Goal: Information Seeking & Learning: Learn about a topic

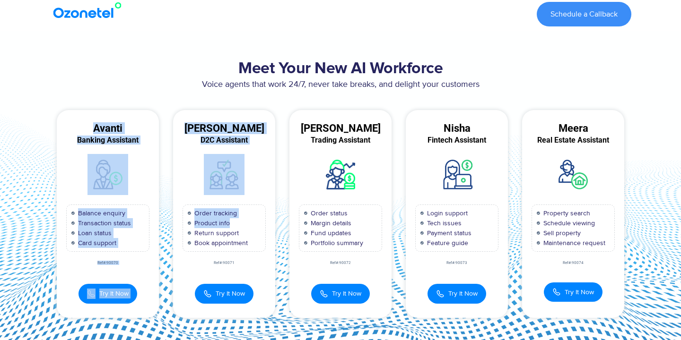
drag, startPoint x: 49, startPoint y: 112, endPoint x: 262, endPoint y: 236, distance: 246.5
click at [262, 236] on div "Avanti Banking Assistant Balance enquiry Transaction status Loan status Card su…" at bounding box center [341, 214] width 582 height 208
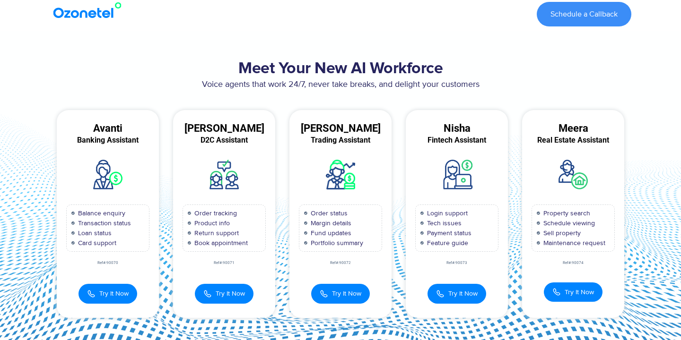
click at [650, 223] on section "Meet Your New AI Workforce Voice agents that work 24/7, never take breaks, and …" at bounding box center [340, 188] width 681 height 315
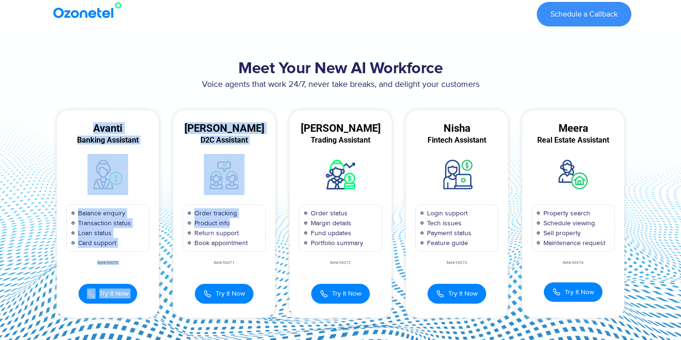
drag, startPoint x: 95, startPoint y: 128, endPoint x: 269, endPoint y: 225, distance: 199.6
click at [269, 226] on div "Avanti Banking Assistant Balance enquiry Transaction status Loan status Card su…" at bounding box center [341, 214] width 582 height 208
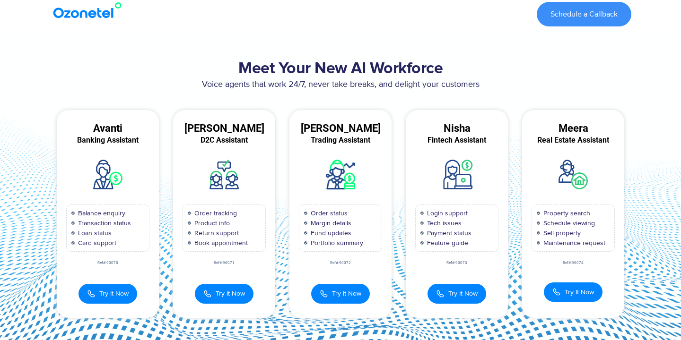
click at [94, 126] on div "Avanti" at bounding box center [108, 128] width 102 height 9
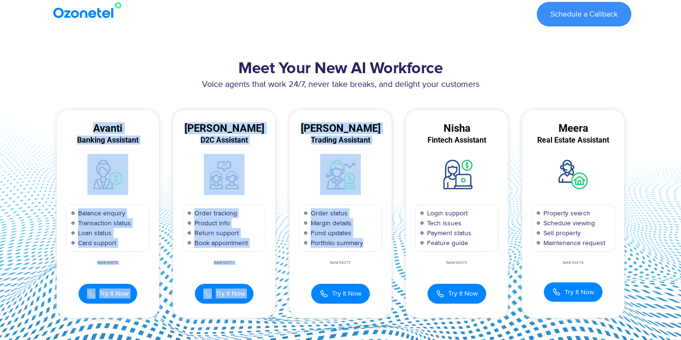
drag, startPoint x: 94, startPoint y: 126, endPoint x: 390, endPoint y: 244, distance: 318.6
click at [390, 244] on div "Avanti Banking Assistant Balance enquiry Transaction status Loan status Card su…" at bounding box center [341, 214] width 582 height 208
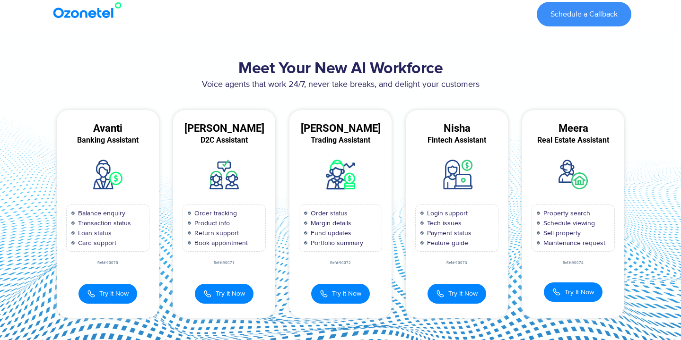
click at [376, 96] on div "Voice agents that work 24/7, never take breaks, and delight your customers" at bounding box center [341, 89] width 582 height 22
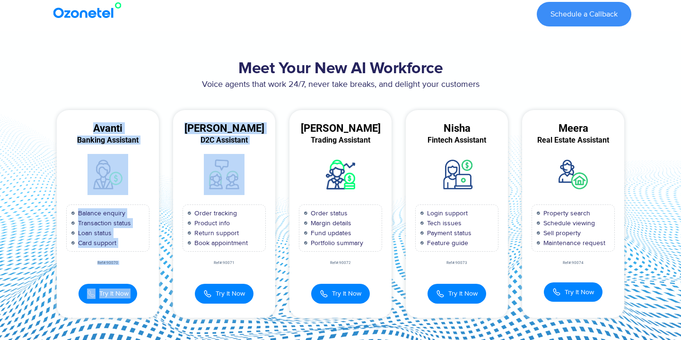
drag, startPoint x: 95, startPoint y: 126, endPoint x: 271, endPoint y: 191, distance: 187.9
click at [271, 191] on div "Avanti Banking Assistant Balance enquiry Transaction status Loan status Card su…" at bounding box center [341, 214] width 582 height 208
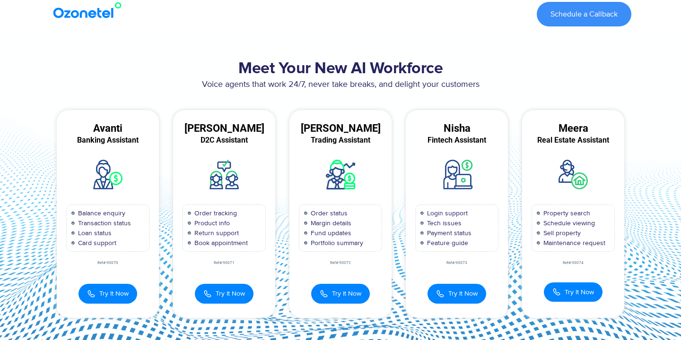
click at [309, 99] on div "Voice agents that work 24/7, never take breaks, and delight your customers" at bounding box center [341, 89] width 582 height 22
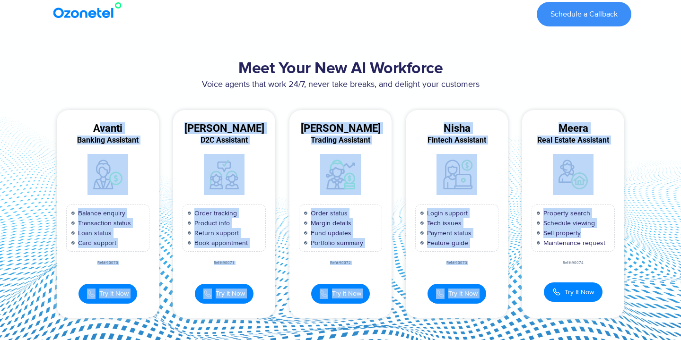
drag, startPoint x: 98, startPoint y: 127, endPoint x: 530, endPoint y: 253, distance: 449.7
click at [530, 254] on div "Avanti Banking Assistant Balance enquiry Transaction status Loan status Card su…" at bounding box center [341, 214] width 582 height 208
click at [643, 237] on section "Meet Your New AI Workforce Voice agents that work 24/7, never take breaks, and …" at bounding box center [340, 188] width 681 height 315
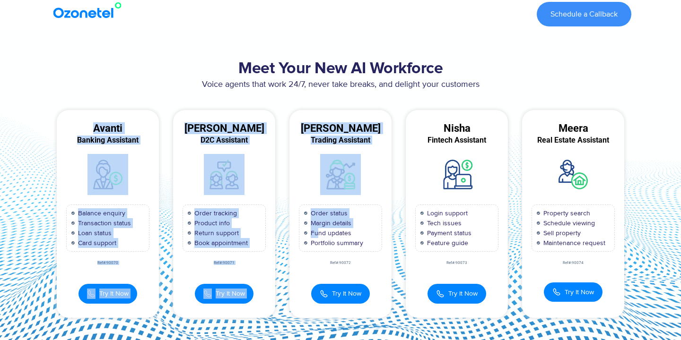
drag, startPoint x: 94, startPoint y: 127, endPoint x: 322, endPoint y: 240, distance: 254.2
click at [322, 240] on div "Avanti Banking Assistant Balance enquiry Transaction status Loan status Card su…" at bounding box center [341, 214] width 582 height 208
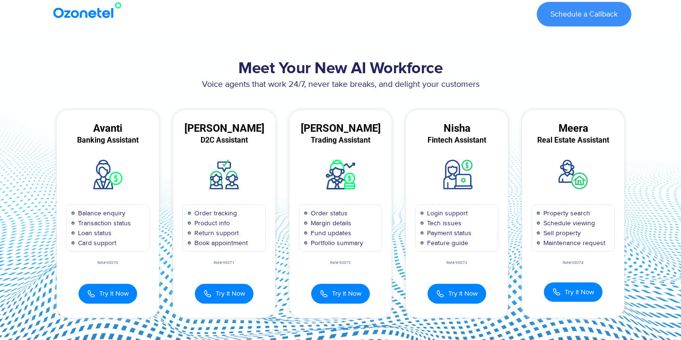
click at [90, 129] on div "Avanti" at bounding box center [108, 128] width 102 height 9
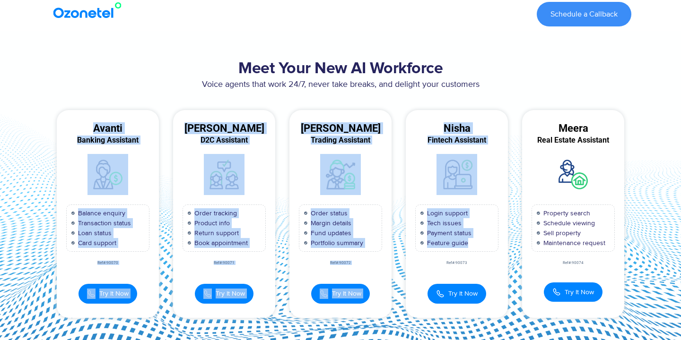
drag, startPoint x: 95, startPoint y: 129, endPoint x: 495, endPoint y: 287, distance: 429.9
click at [495, 287] on div "Avanti Banking Assistant Balance enquiry Transaction status Loan status Card su…" at bounding box center [341, 214] width 582 height 208
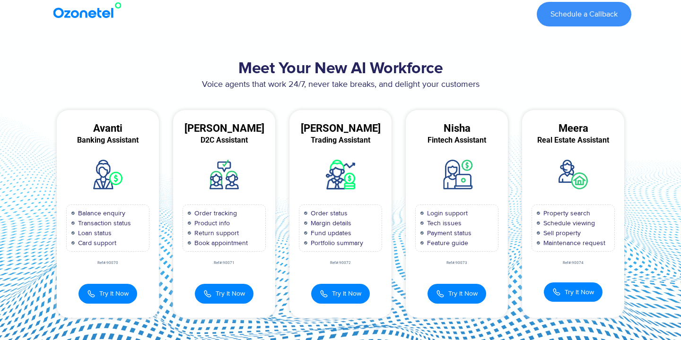
click at [94, 84] on p "Voice agents that work 24/7, never take breaks, and delight your customers" at bounding box center [341, 84] width 582 height 13
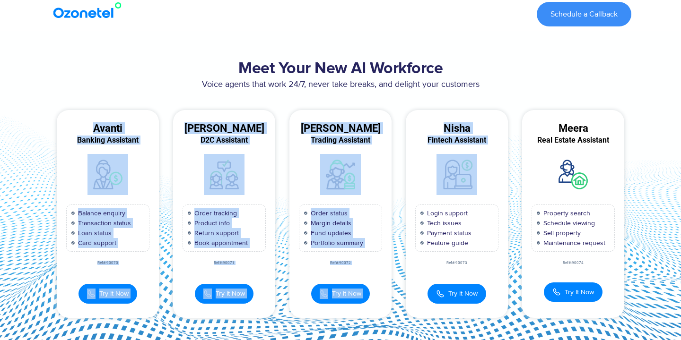
drag, startPoint x: 96, startPoint y: 128, endPoint x: 433, endPoint y: 209, distance: 347.4
click at [433, 209] on div "Avanti Banking Assistant Balance enquiry Transaction status Loan status Card su…" at bounding box center [341, 214] width 582 height 208
click at [94, 129] on div "Avanti" at bounding box center [108, 128] width 102 height 9
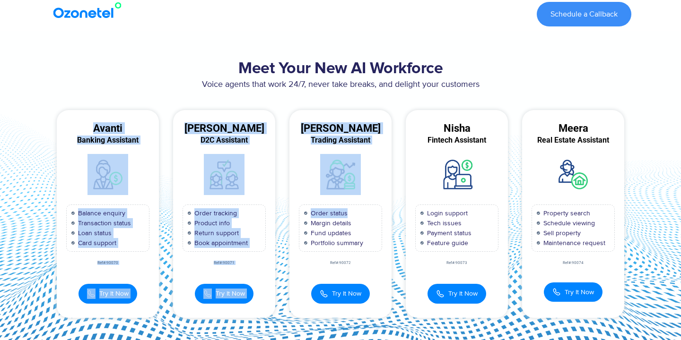
drag, startPoint x: 95, startPoint y: 129, endPoint x: 382, endPoint y: 210, distance: 298.2
click at [382, 210] on div "Avanti Banking Assistant Balance enquiry Transaction status Loan status Card su…" at bounding box center [341, 214] width 582 height 208
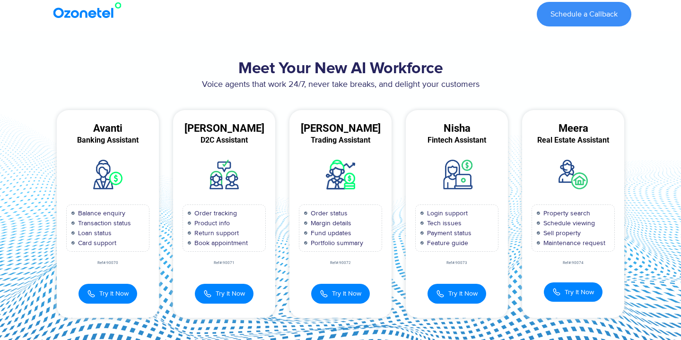
click at [151, 59] on div "Meet Your New AI Workforce Voice agents that work 24/7, never take breaks, and …" at bounding box center [340, 189] width 591 height 268
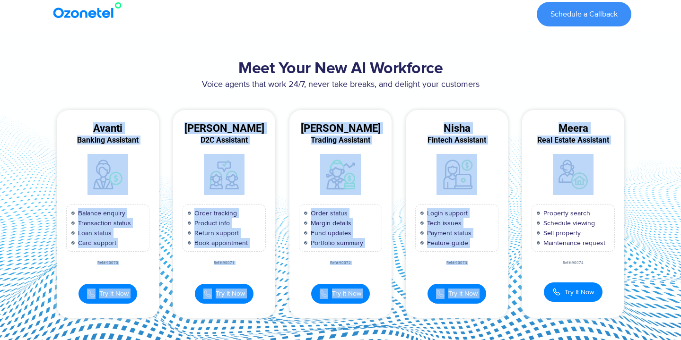
drag, startPoint x: 93, startPoint y: 124, endPoint x: 525, endPoint y: 208, distance: 439.9
click at [525, 208] on div "Avanti Banking Assistant Balance enquiry Transaction status Loan status Card su…" at bounding box center [341, 214] width 582 height 208
